Goal: Task Accomplishment & Management: Manage account settings

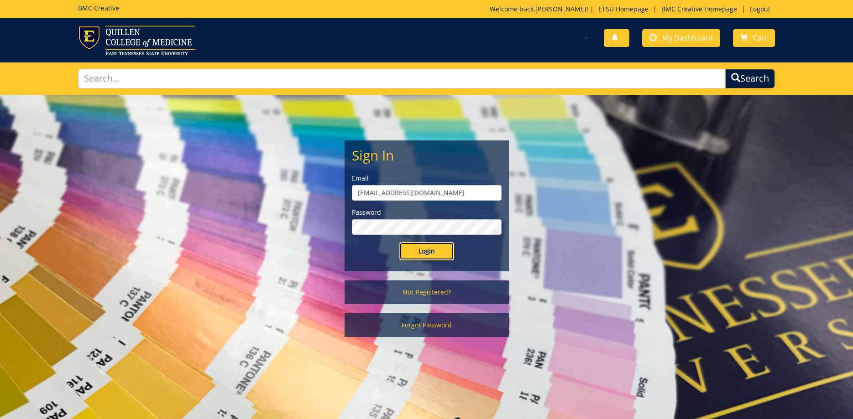
click at [436, 254] on input "Login" at bounding box center [426, 251] width 55 height 18
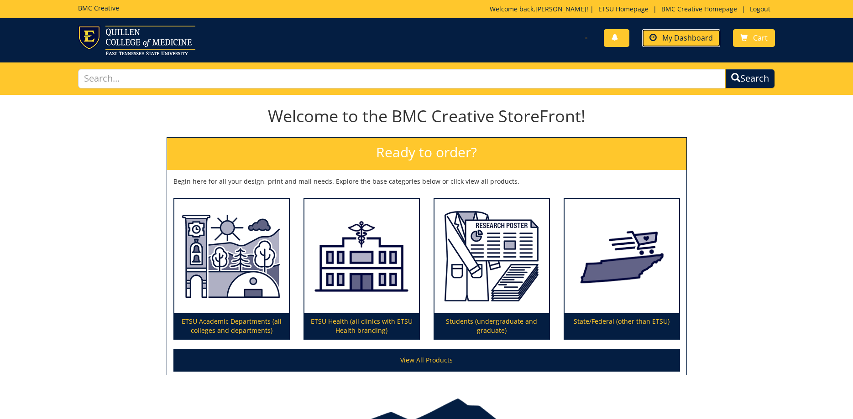
click at [704, 45] on link "My Dashboard" at bounding box center [681, 38] width 78 height 18
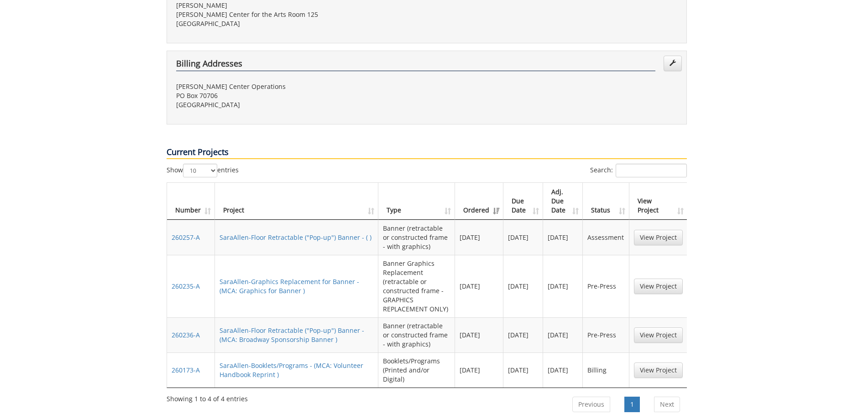
scroll to position [326, 0]
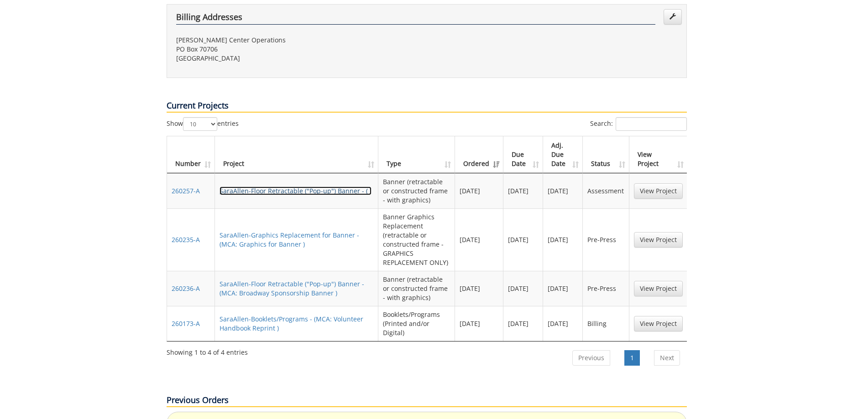
click at [333, 187] on link "SaraAllen-Floor Retractable ("Pop-up") Banner - ( )" at bounding box center [295, 191] width 152 height 9
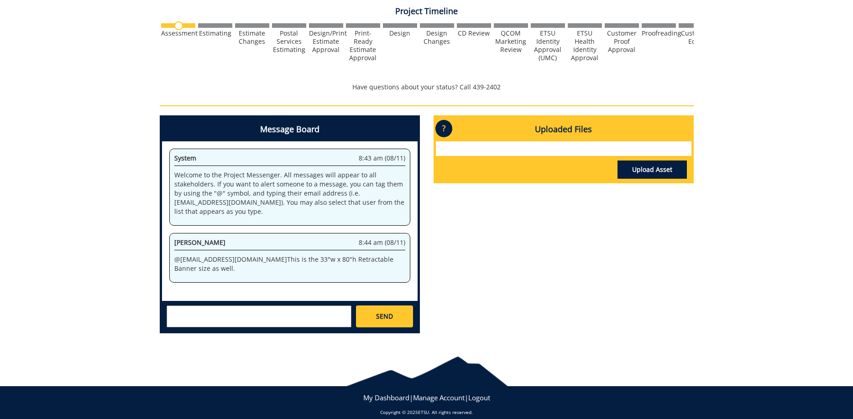
scroll to position [186, 0]
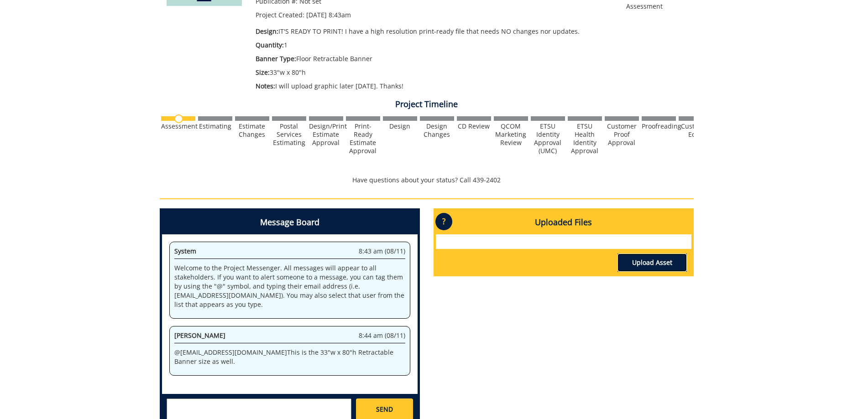
click at [638, 265] on link "Upload Asset" at bounding box center [651, 263] width 69 height 18
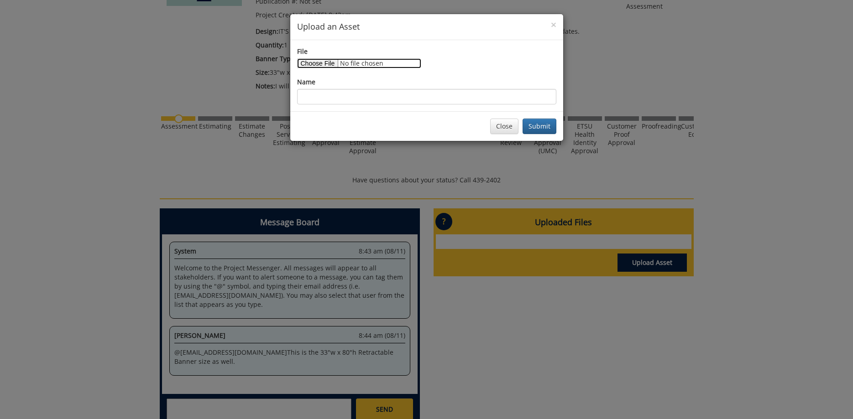
click at [312, 62] on input "File" at bounding box center [359, 63] width 124 height 10
type input "C:\fakepath\WCYB_Print.pdf"
click at [399, 95] on input "Name" at bounding box center [426, 97] width 259 height 16
click at [543, 129] on button "Submit" at bounding box center [539, 127] width 34 height 16
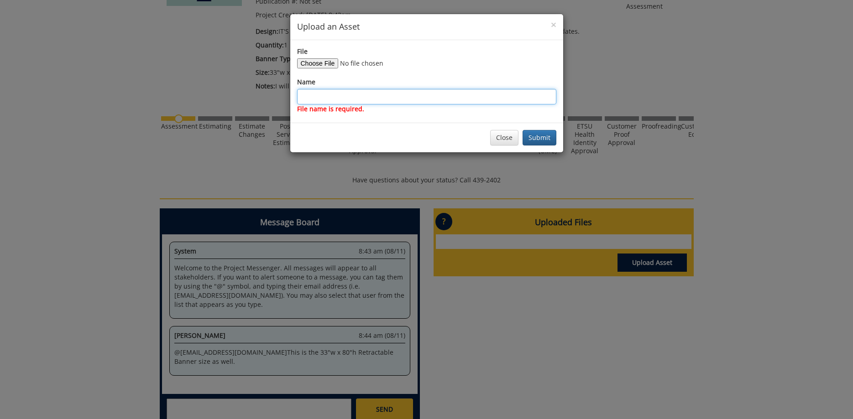
click at [370, 93] on input "Name" at bounding box center [426, 97] width 259 height 16
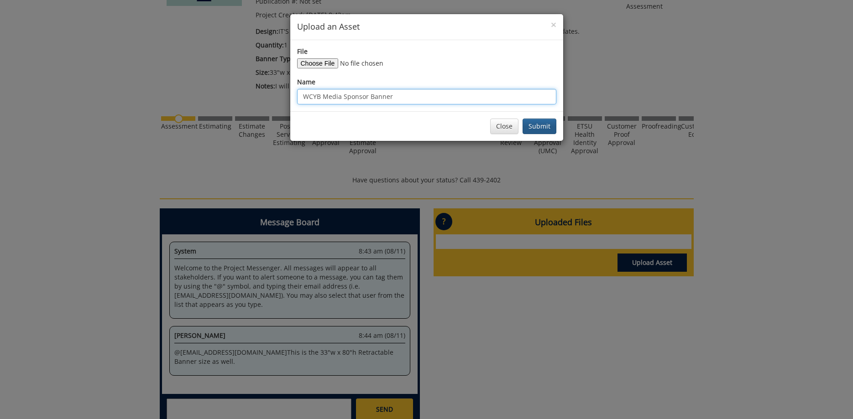
type input "WCYB Media Sponsor Banner"
click at [543, 130] on button "Submit" at bounding box center [539, 127] width 34 height 16
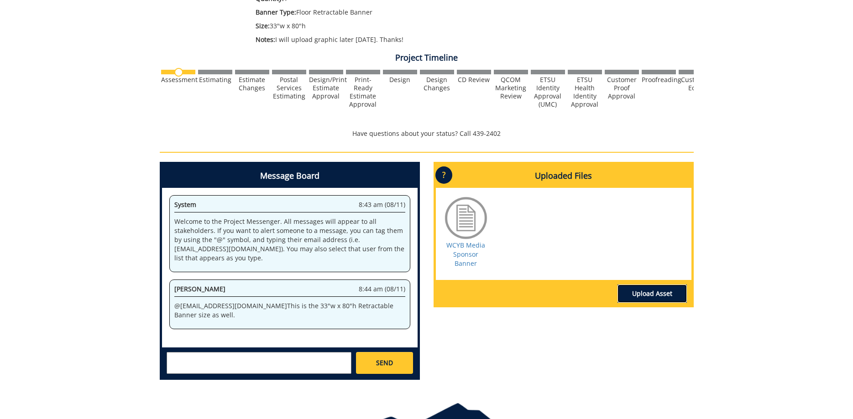
scroll to position [287, 0]
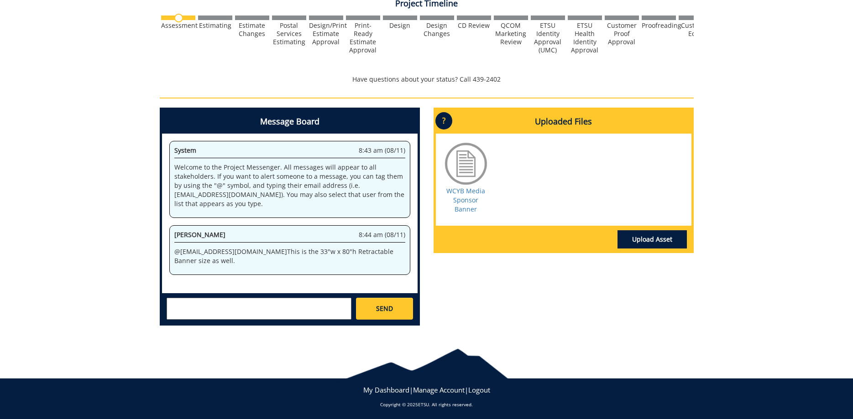
click at [267, 299] on textarea at bounding box center [259, 309] width 185 height 22
drag, startPoint x: 256, startPoint y: 299, endPoint x: 233, endPoint y: 302, distance: 23.4
click at [233, 302] on textarea "@fair@mail.etsu.edu Graphic uploaded" at bounding box center [259, 309] width 185 height 22
type textarea "@fair@mail.etsu.edu File uploaded"
click at [400, 306] on link "SEND" at bounding box center [384, 309] width 57 height 22
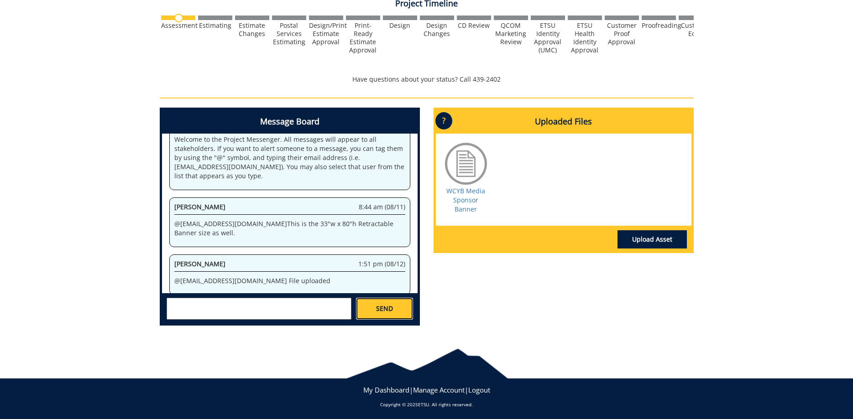
scroll to position [194, 0]
